Goal: Contribute content

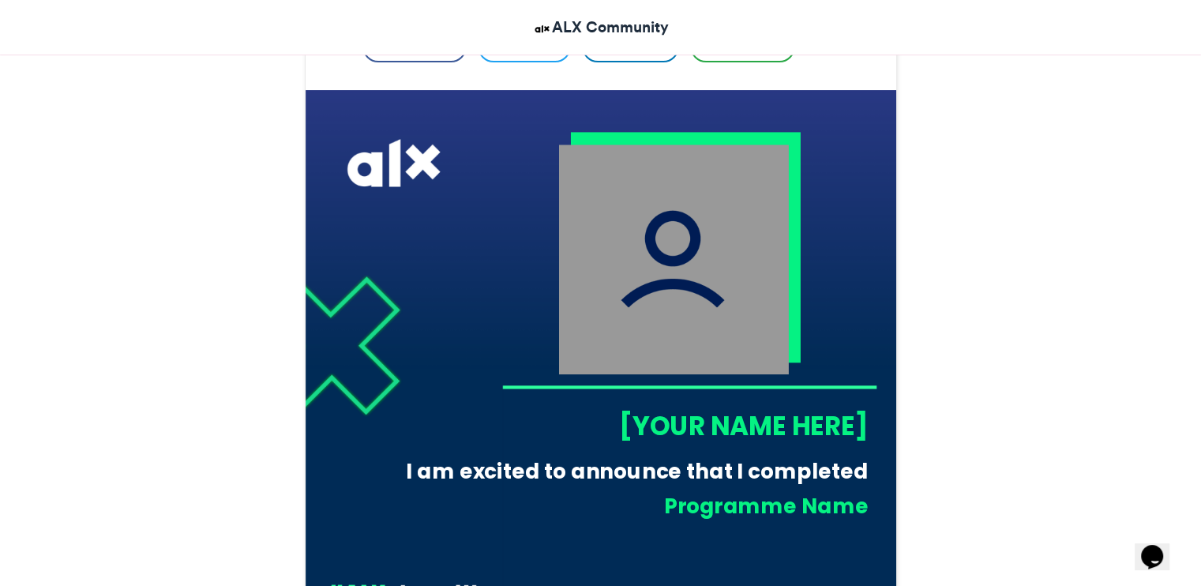
scroll to position [407, 0]
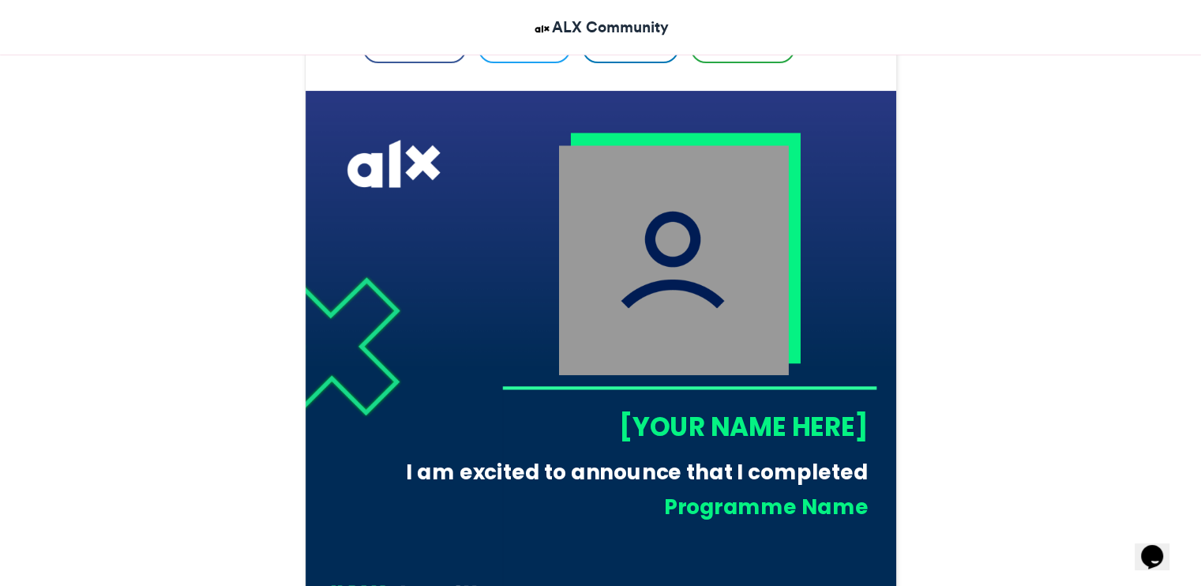
click at [667, 241] on img at bounding box center [673, 260] width 230 height 230
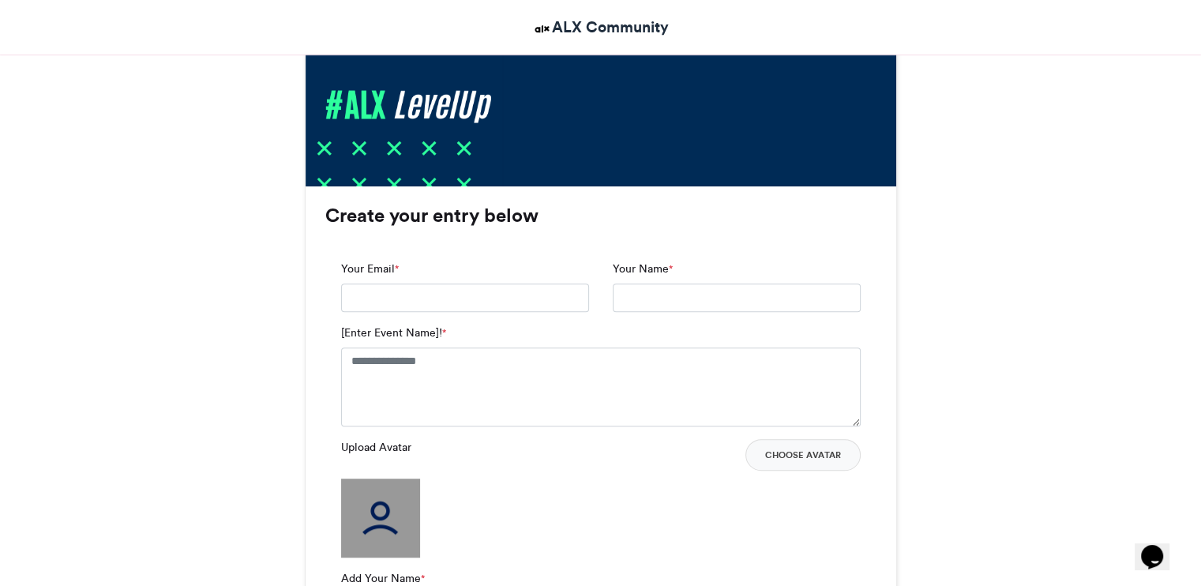
scroll to position [903, 0]
click at [543, 301] on input "Your Email *" at bounding box center [465, 297] width 248 height 28
type input "**********"
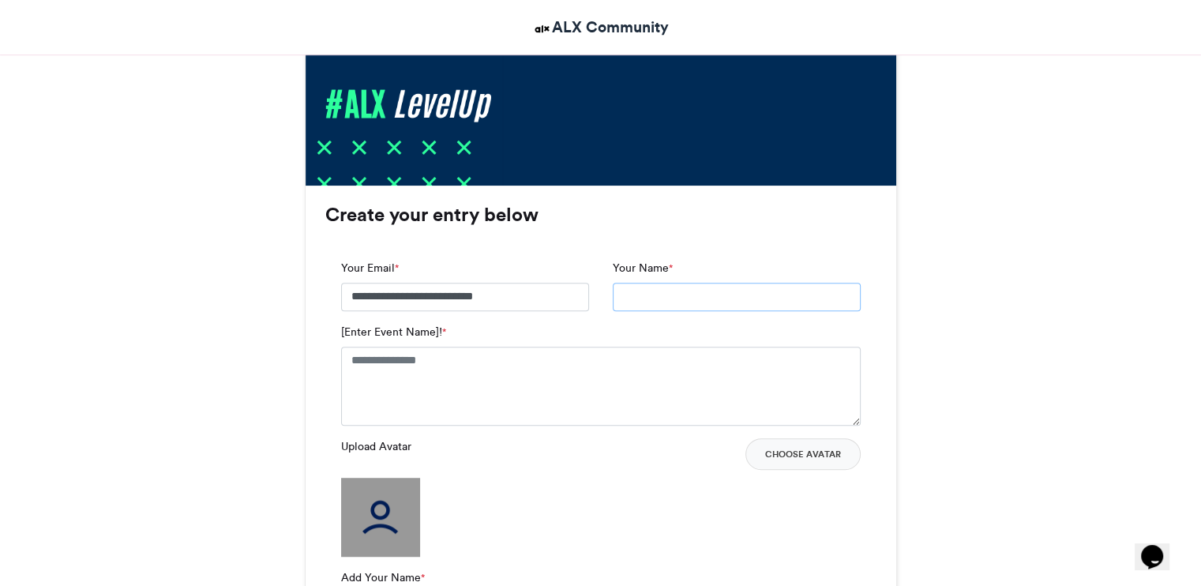
click at [677, 304] on input "Your Name *" at bounding box center [737, 297] width 248 height 28
type input "**********"
click at [504, 356] on textarea "[Enter Event Name]! *" at bounding box center [601, 386] width 520 height 79
type textarea "*"
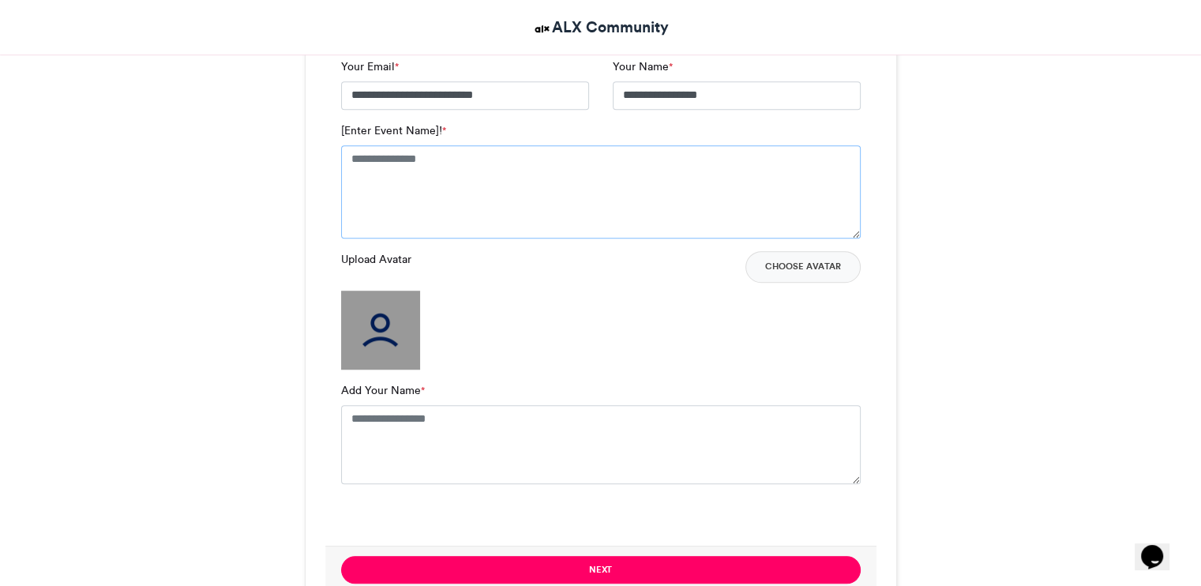
scroll to position [1105, 0]
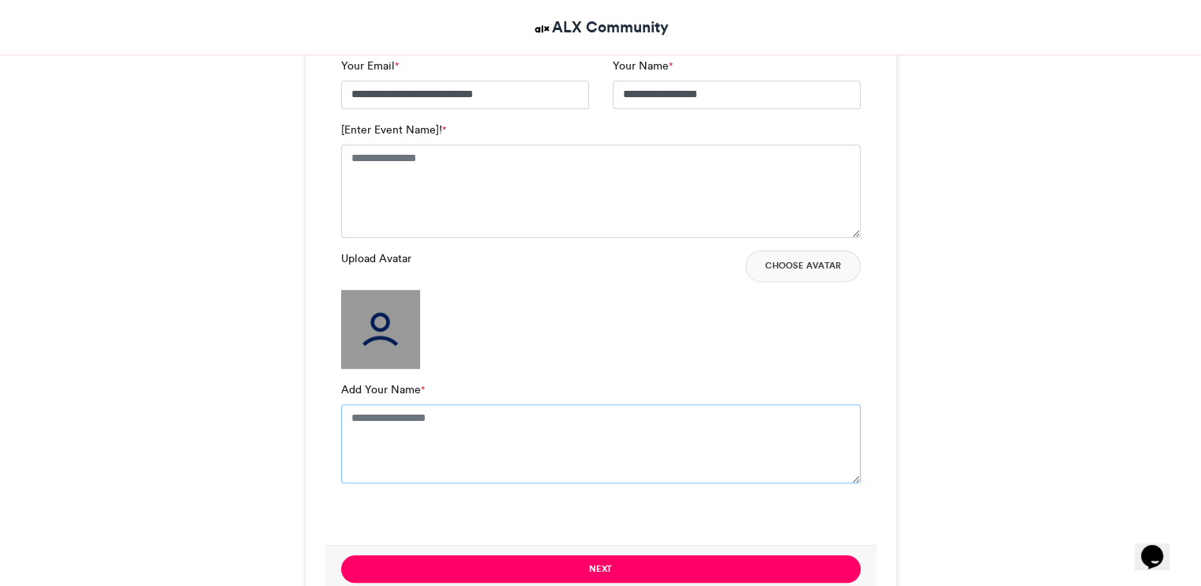
click at [442, 424] on textarea "Add Your Name *" at bounding box center [601, 443] width 520 height 79
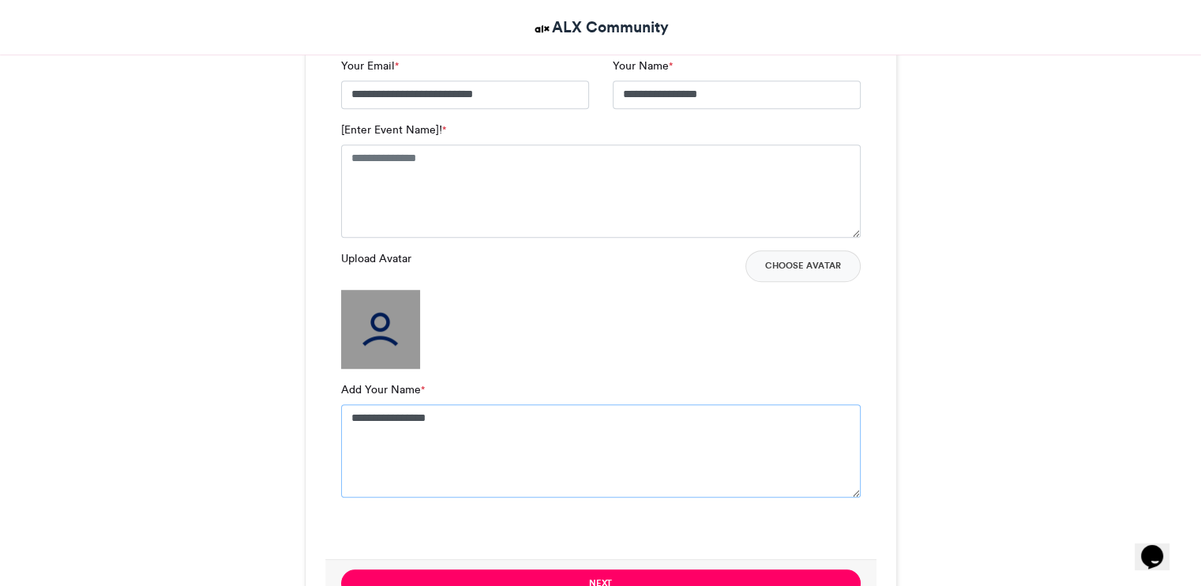
type textarea "**********"
click at [379, 340] on img at bounding box center [380, 329] width 79 height 79
click at [809, 269] on button "Choose Avatar" at bounding box center [803, 266] width 115 height 32
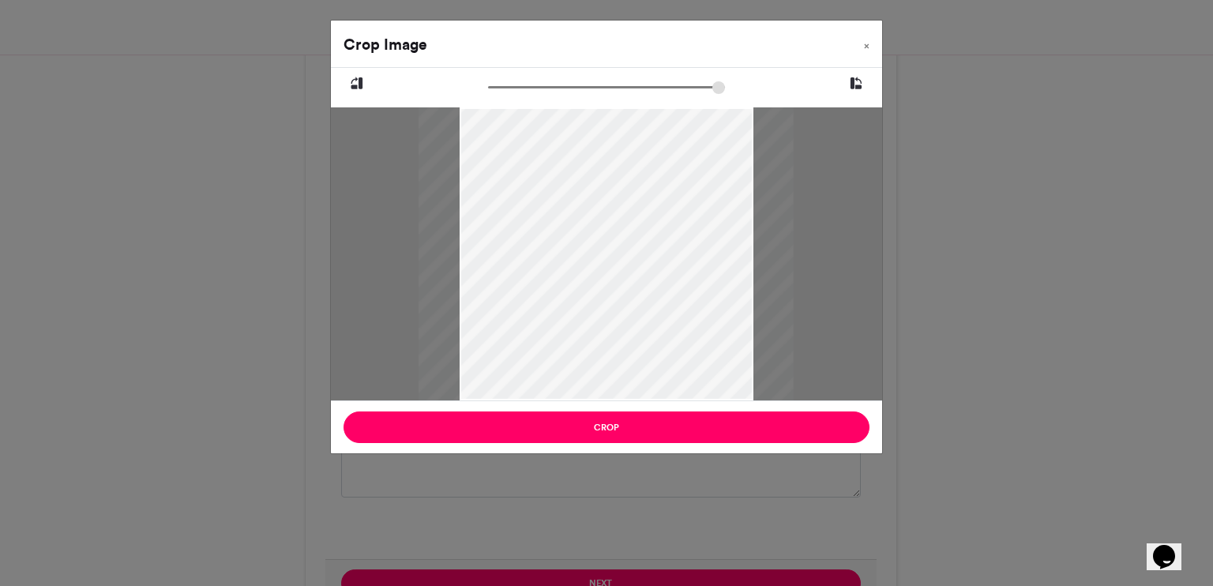
click at [555, 88] on input "zoom" at bounding box center [606, 87] width 237 height 15
drag, startPoint x: 553, startPoint y: 88, endPoint x: 458, endPoint y: 89, distance: 94.8
type input "******"
click at [488, 89] on input "zoom" at bounding box center [606, 87] width 237 height 15
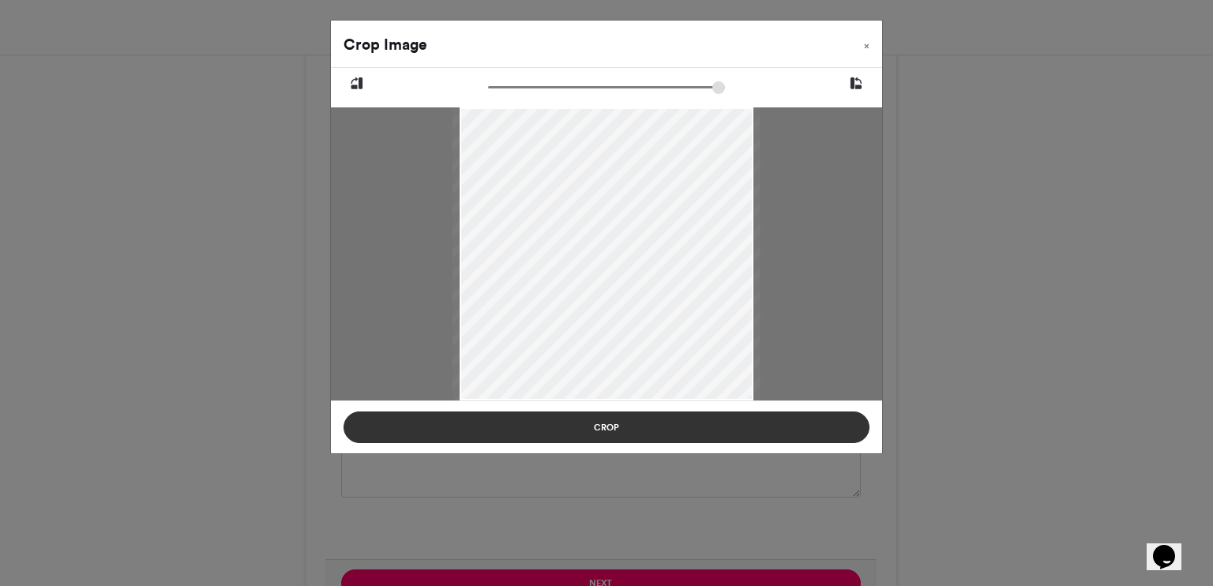
click at [617, 427] on button "Crop" at bounding box center [607, 428] width 526 height 32
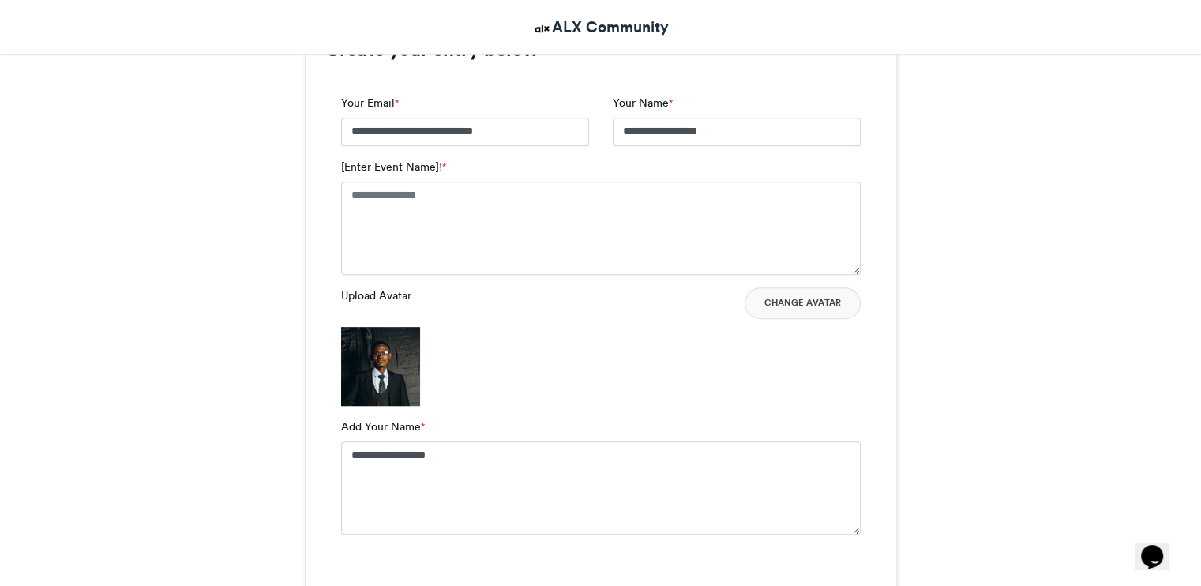
scroll to position [1067, 0]
click at [475, 200] on textarea "[Enter Event Name]! *" at bounding box center [601, 228] width 520 height 93
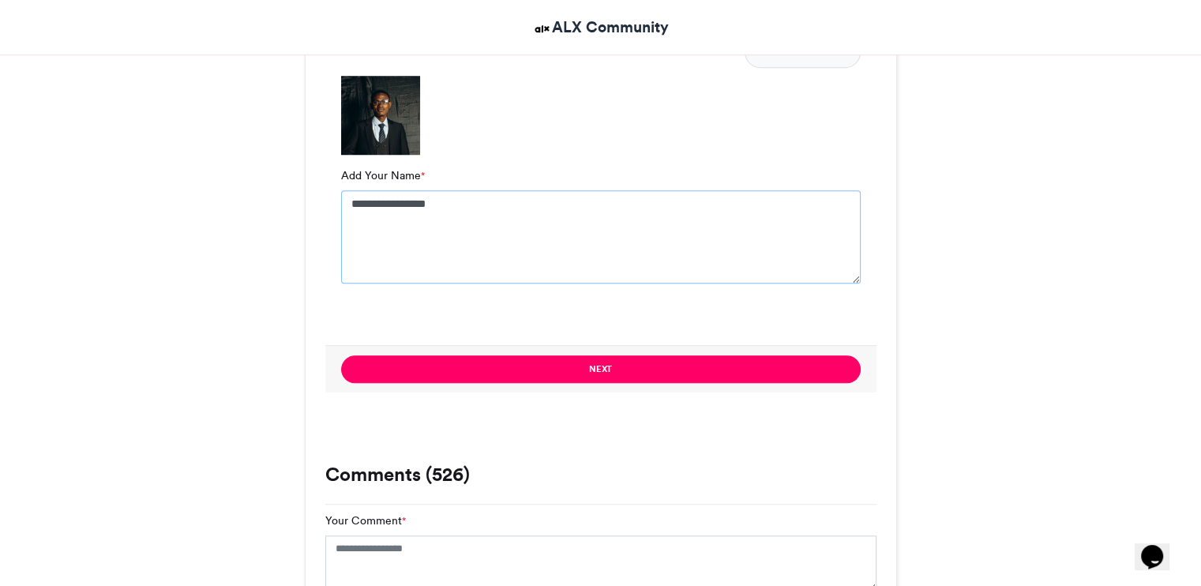
scroll to position [1323, 0]
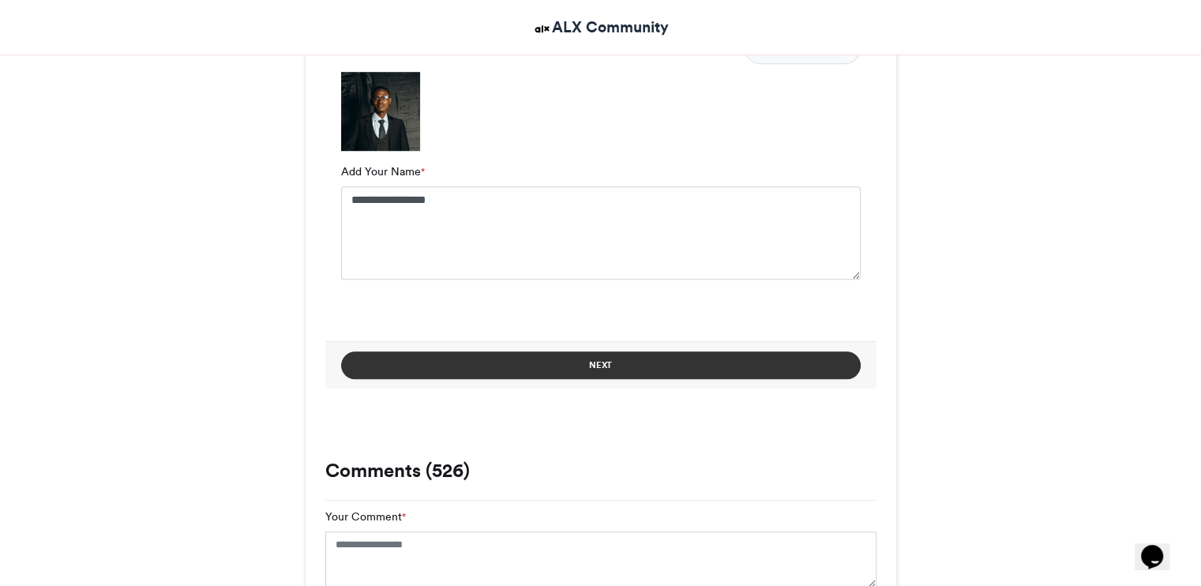
click at [468, 355] on button "Next" at bounding box center [601, 366] width 520 height 28
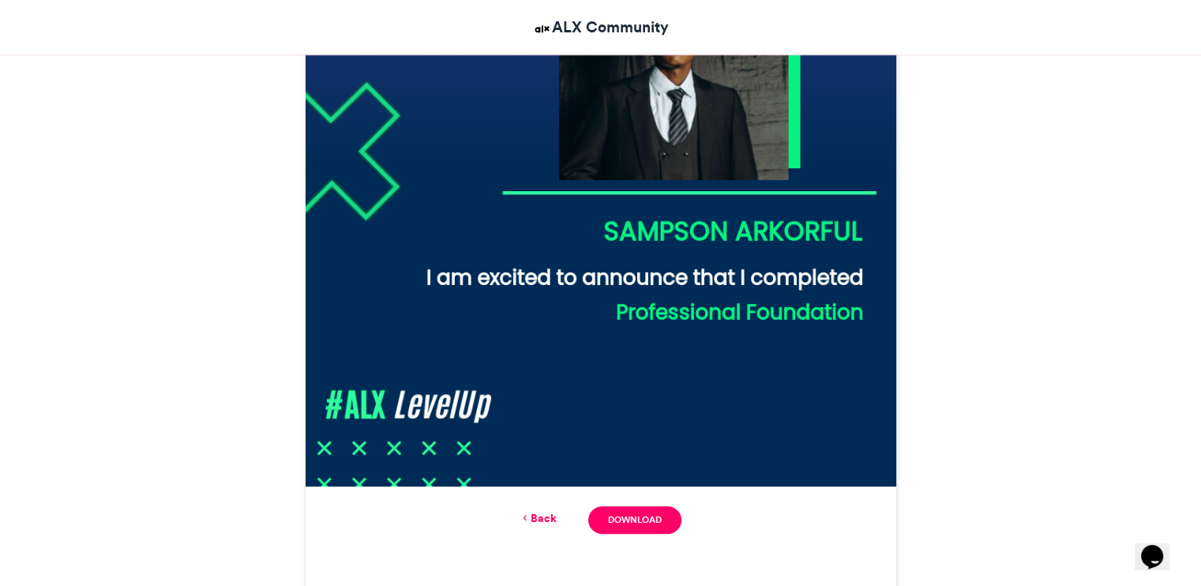
scroll to position [601, 0]
click at [528, 518] on icon at bounding box center [525, 519] width 11 height 14
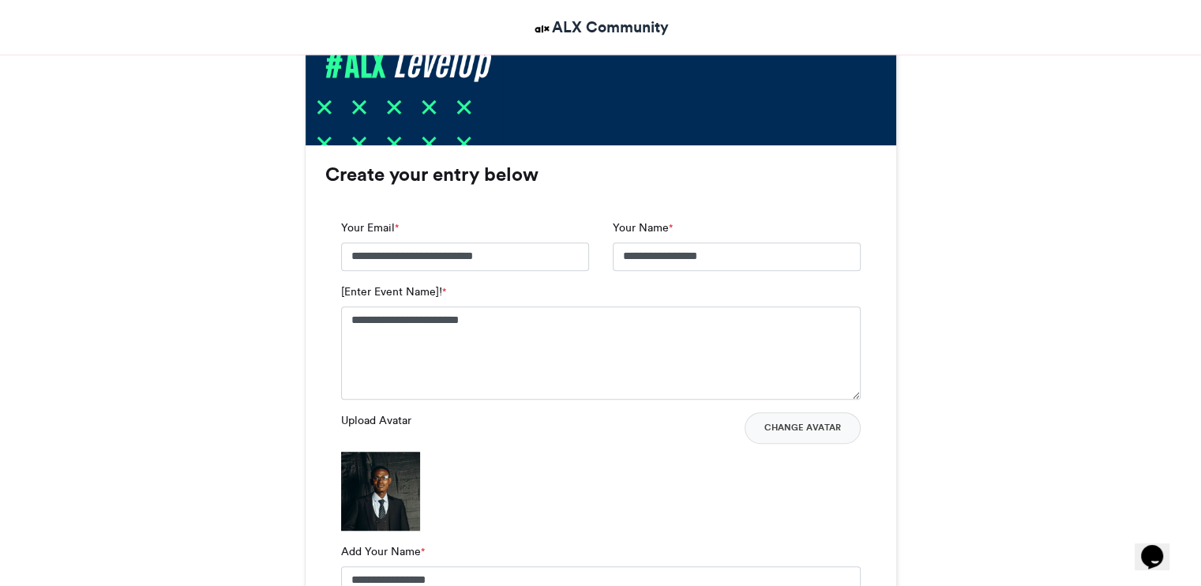
scroll to position [942, 0]
click at [517, 325] on textarea "**********" at bounding box center [601, 353] width 520 height 93
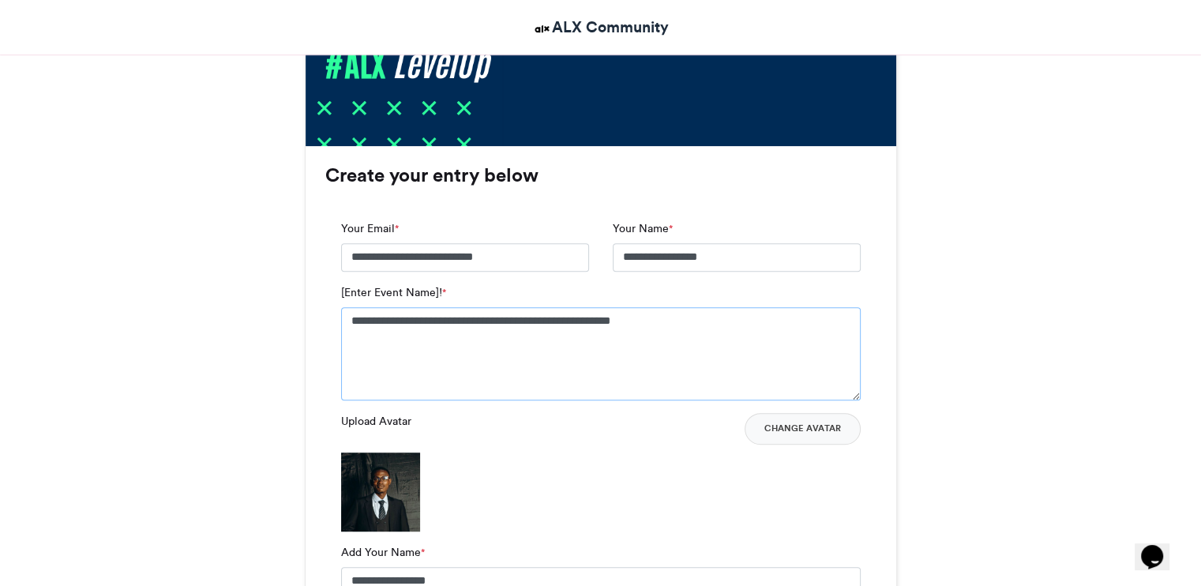
click at [689, 337] on textarea "**********" at bounding box center [601, 353] width 520 height 93
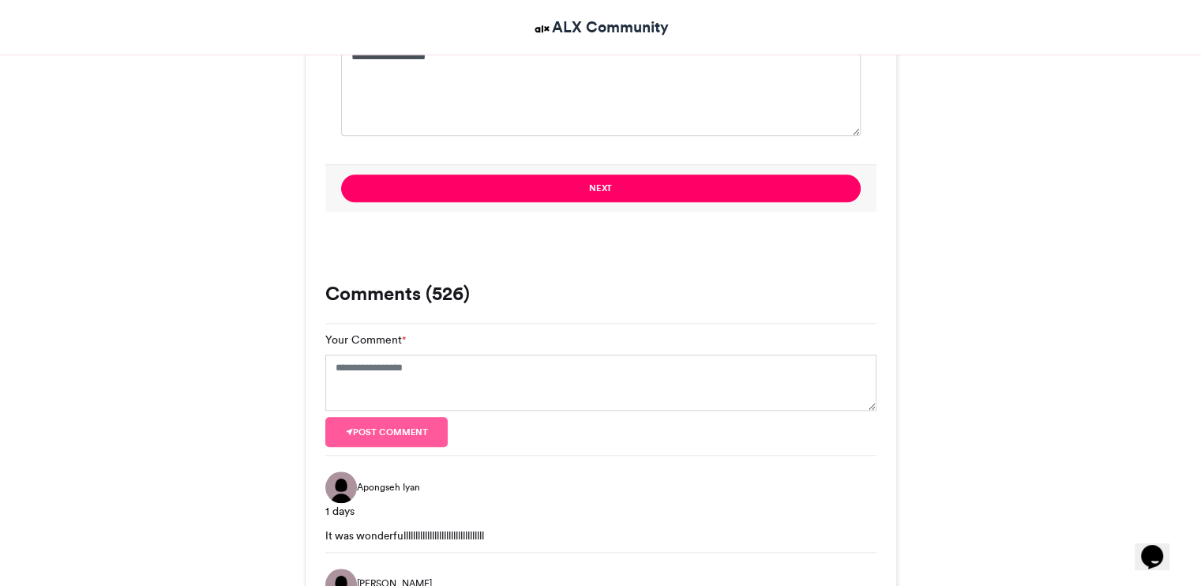
scroll to position [1482, 0]
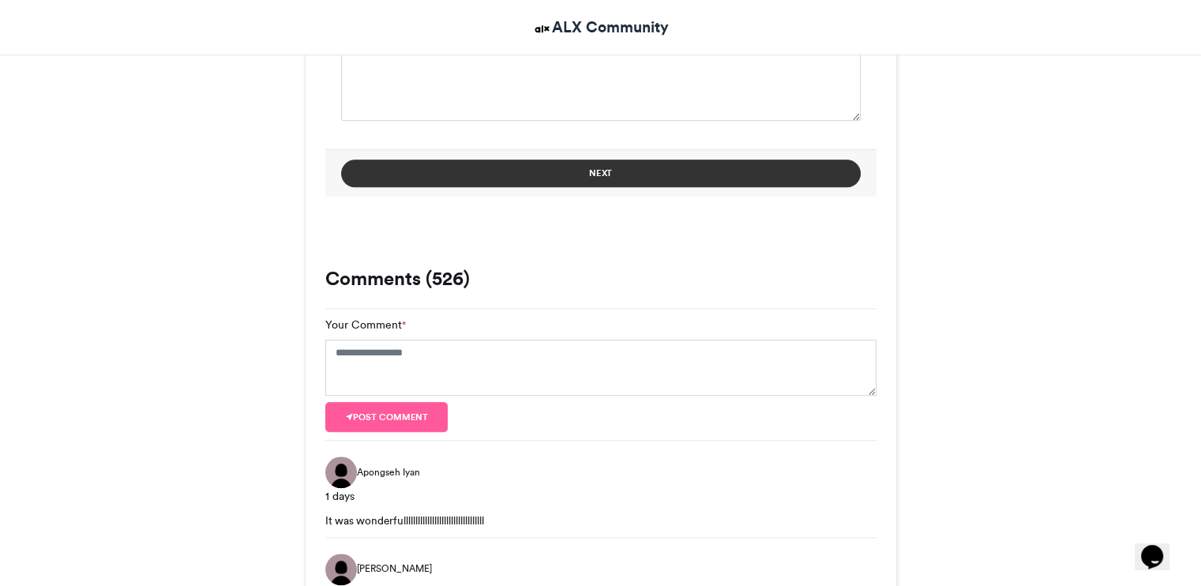
type textarea "**********"
click at [690, 182] on button "Next" at bounding box center [601, 174] width 520 height 28
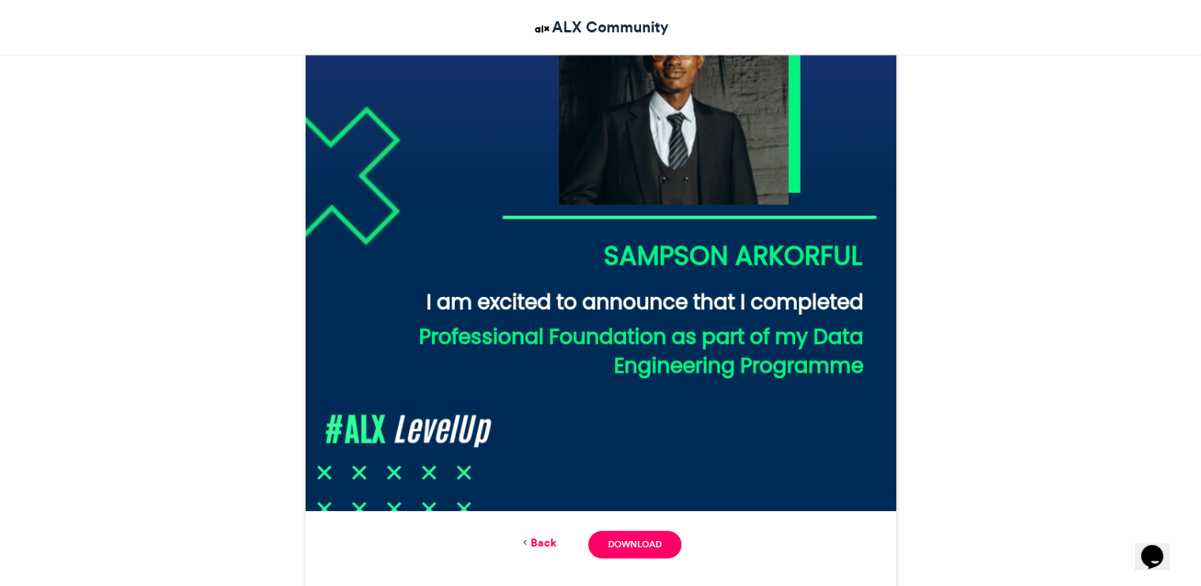
scroll to position [581, 0]
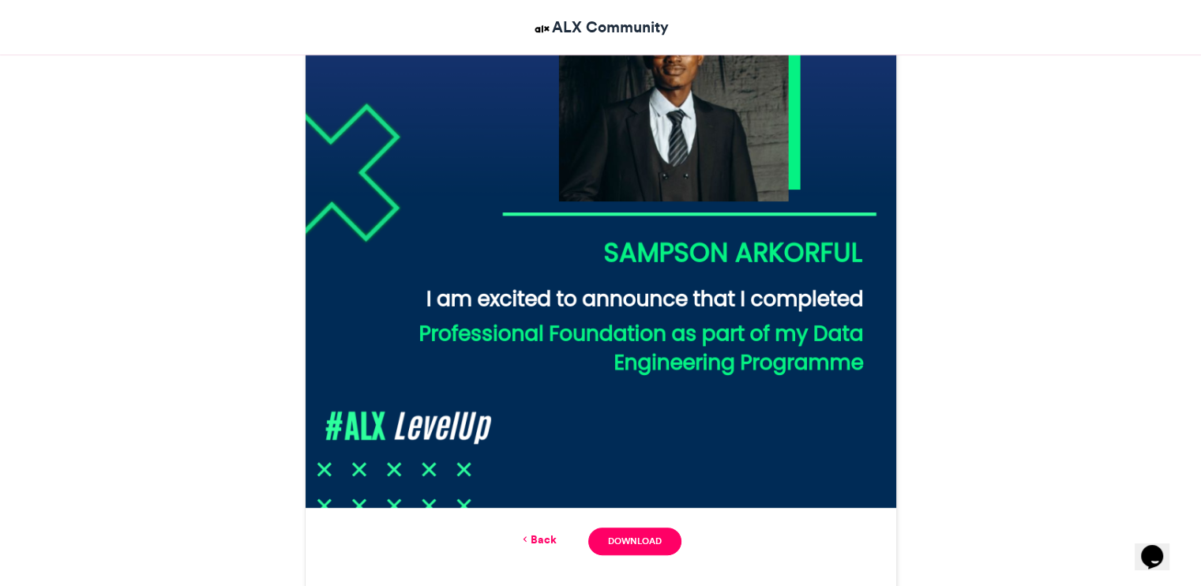
click at [828, 295] on img at bounding box center [601, 212] width 591 height 591
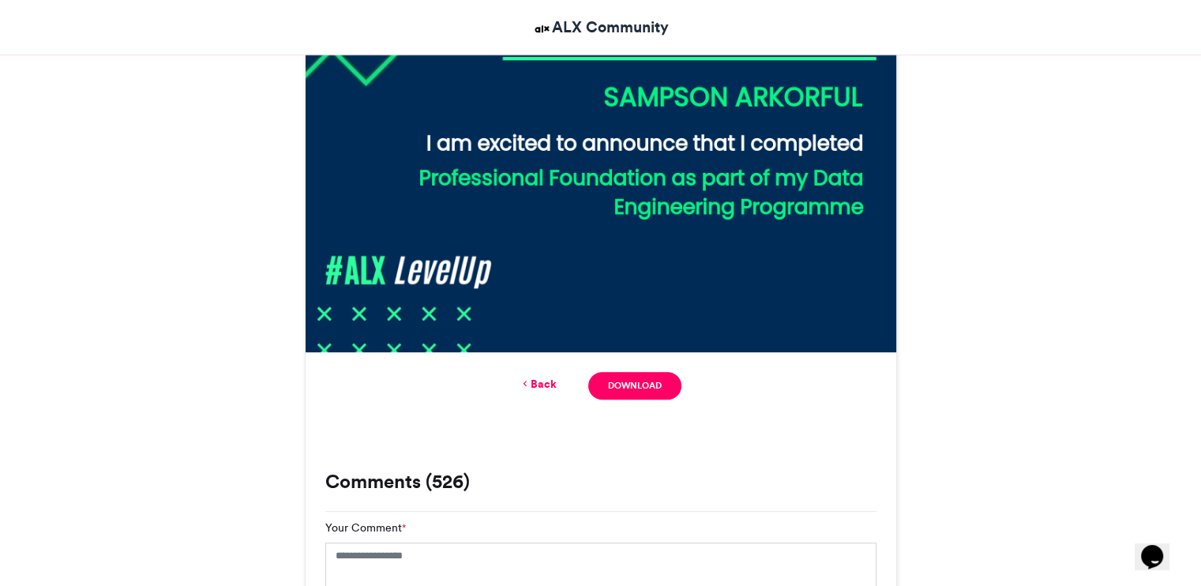
click at [547, 382] on link "Back" at bounding box center [538, 384] width 37 height 17
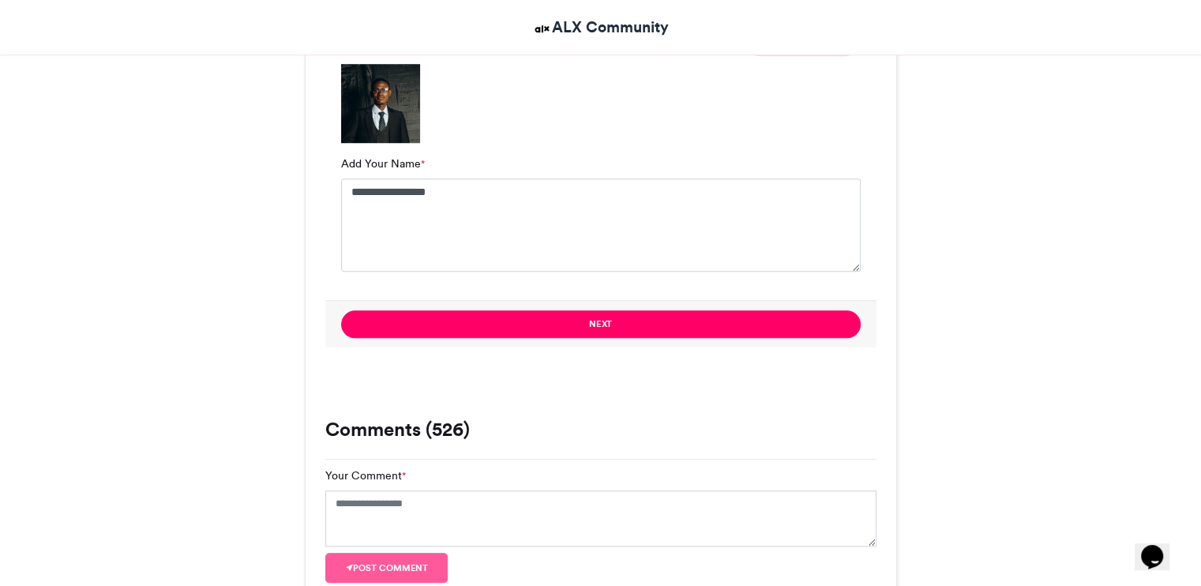
scroll to position [1382, 0]
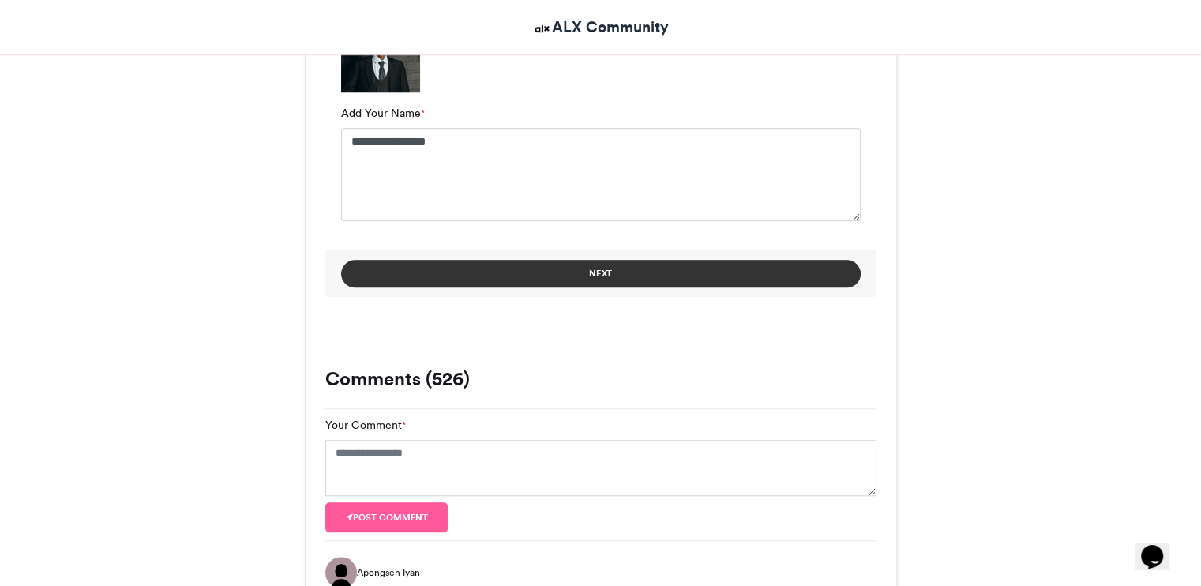
click at [585, 284] on button "Next" at bounding box center [601, 274] width 520 height 28
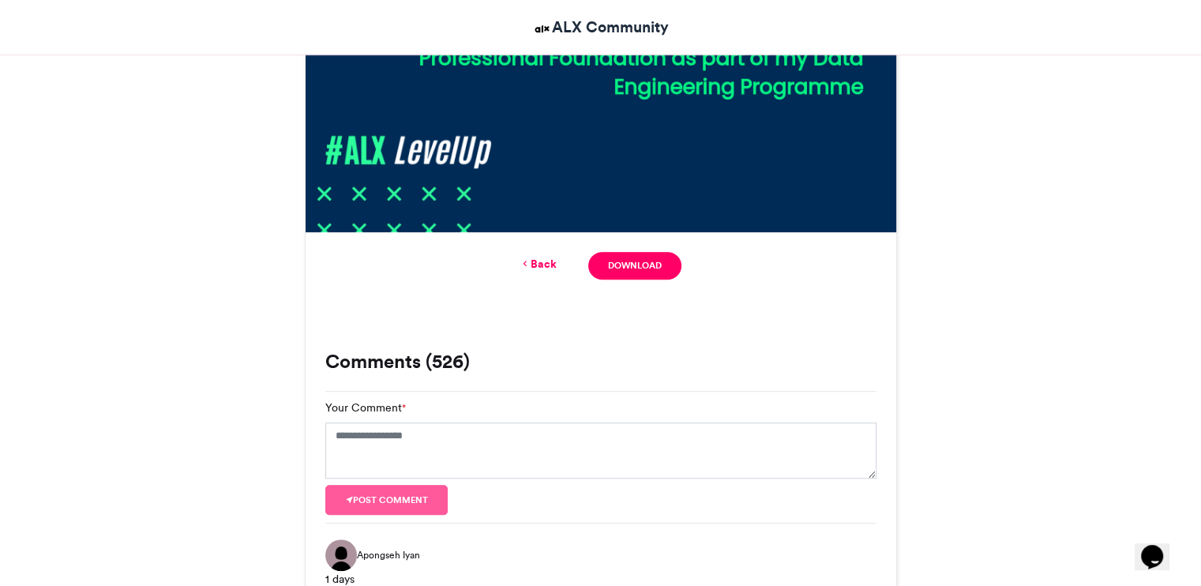
scroll to position [808, 0]
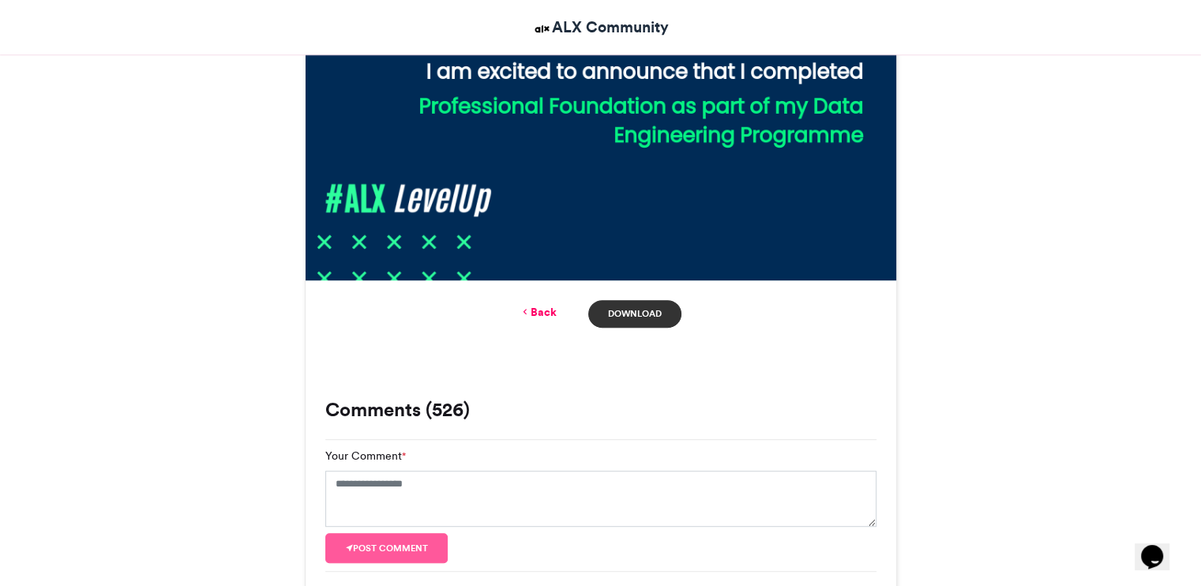
click at [647, 320] on link "Download" at bounding box center [634, 314] width 92 height 28
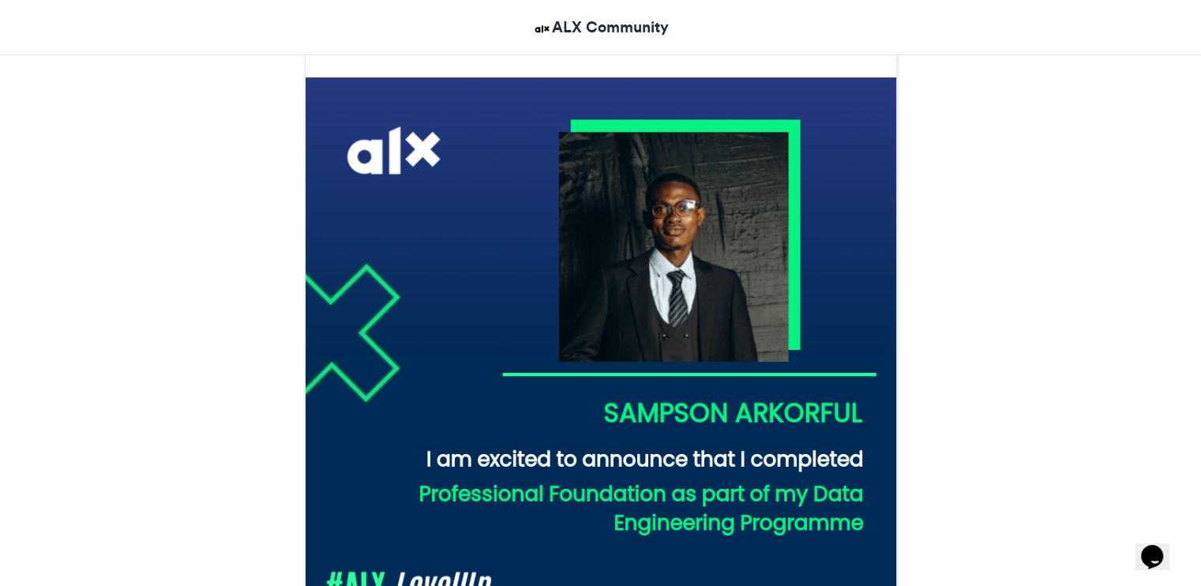
scroll to position [417, 0]
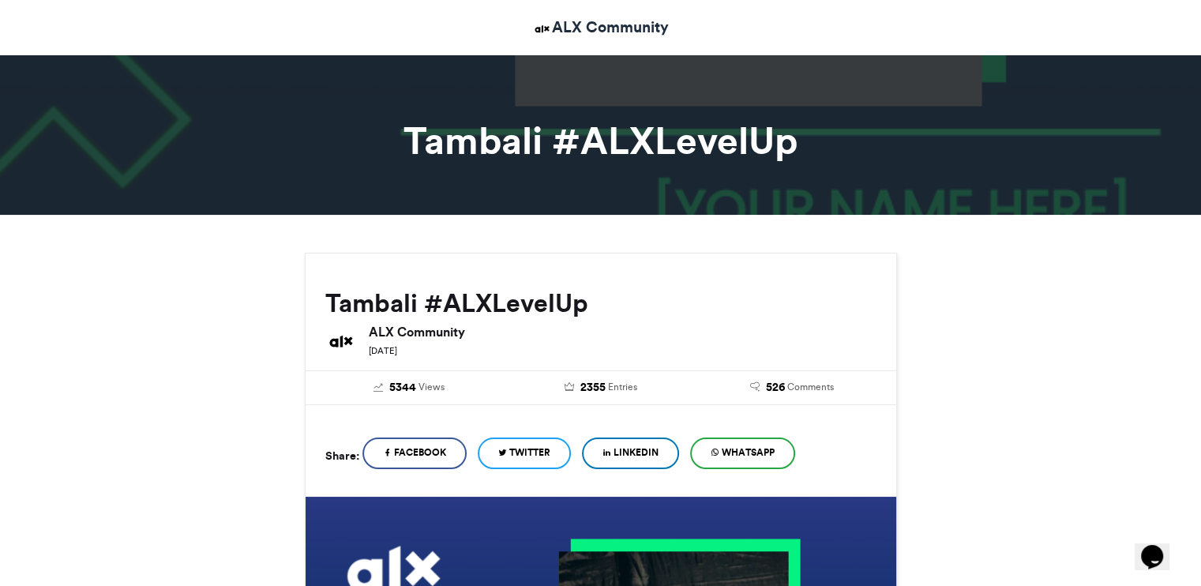
scroll to position [0, 0]
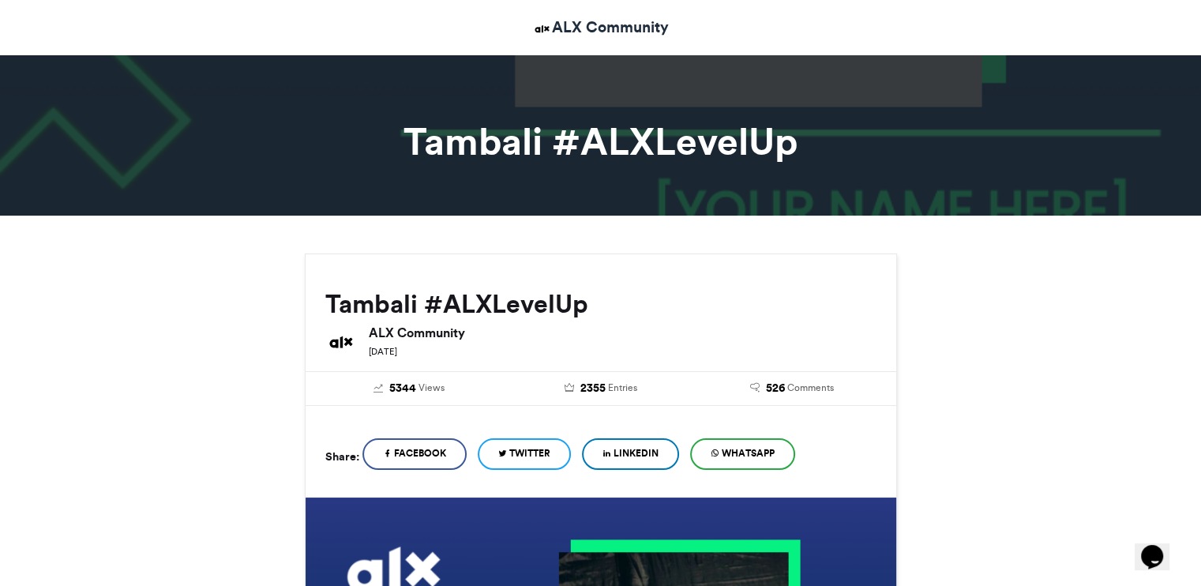
click at [633, 453] on span "LinkedIn" at bounding box center [636, 453] width 45 height 14
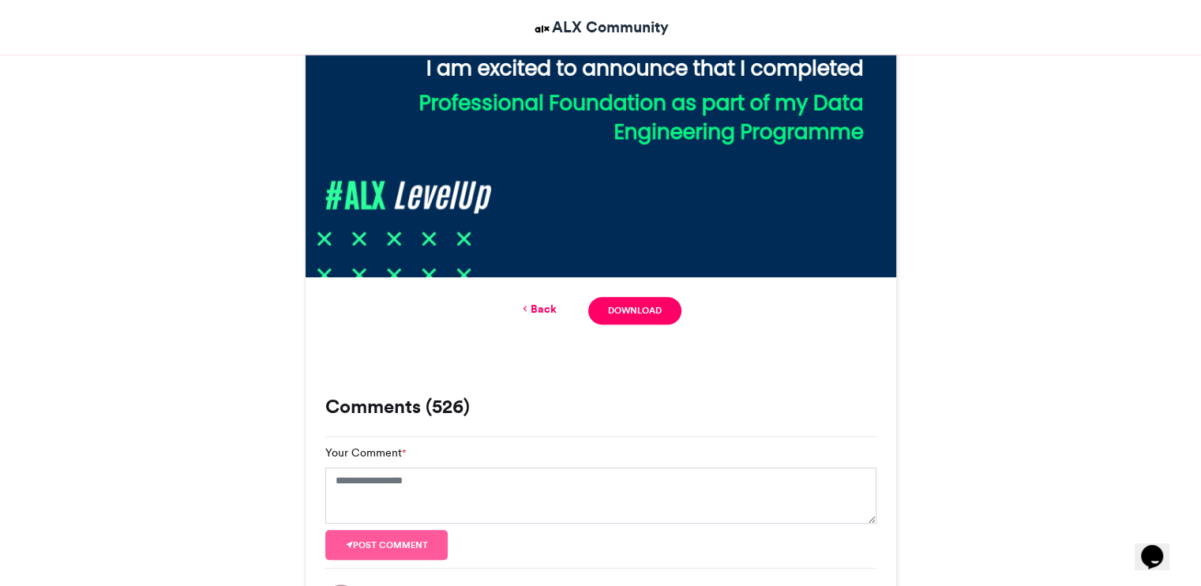
scroll to position [882, 0]
